Goal: Find specific page/section: Find specific page/section

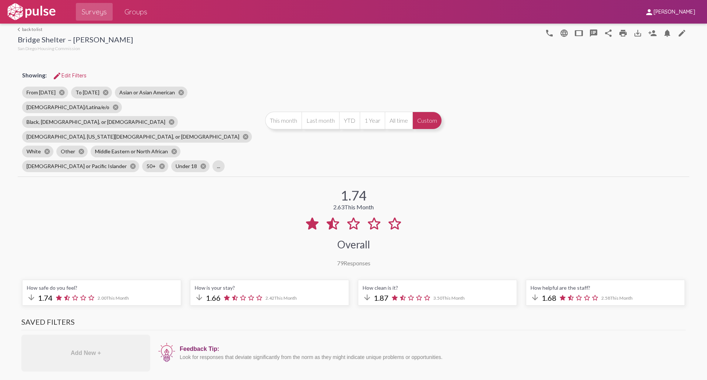
scroll to position [37, 0]
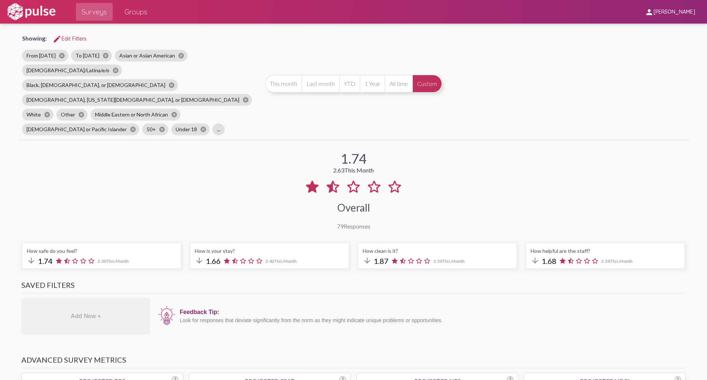
click at [14, 9] on img at bounding box center [31, 12] width 51 height 18
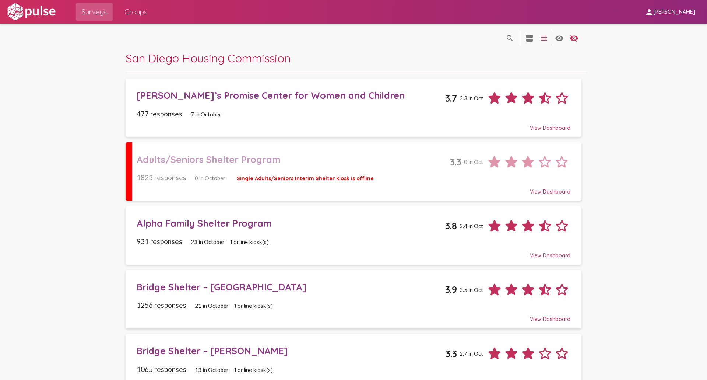
click at [181, 157] on div "Adults/Seniors Shelter Program" at bounding box center [293, 159] width 313 height 11
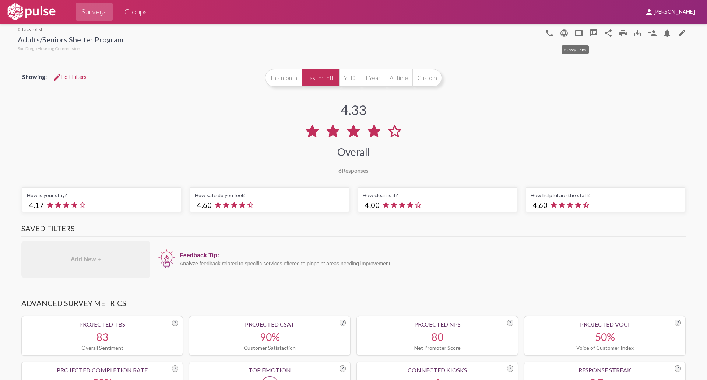
click at [578, 32] on mat-icon "tablet" at bounding box center [579, 33] width 9 height 9
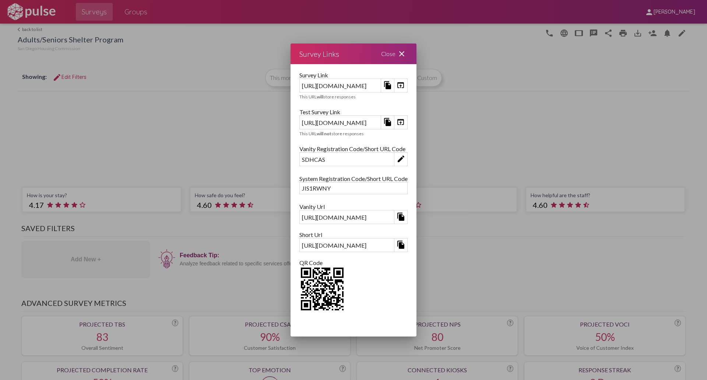
click at [526, 78] on div at bounding box center [353, 190] width 707 height 380
